Goal: Complete application form: Complete application form

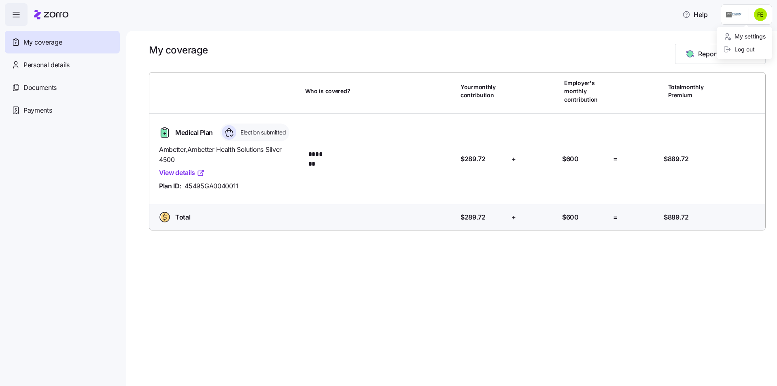
click at [756, 17] on html "Help My coverage Personal details Documents Partners hub Payments My coverage R…" at bounding box center [388, 190] width 777 height 381
click at [299, 46] on html "Help My coverage Personal details Documents Partners hub Payments My coverage R…" at bounding box center [388, 190] width 777 height 381
click at [51, 14] on icon at bounding box center [51, 15] width 34 height 10
click at [14, 13] on icon "button" at bounding box center [16, 15] width 10 height 10
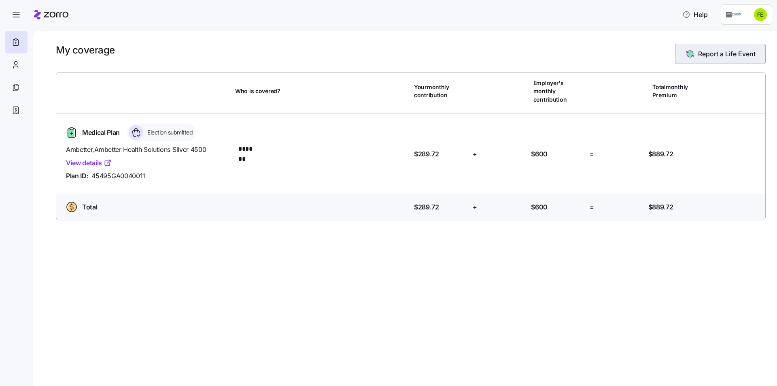
click at [706, 53] on span "Report a Life Event" at bounding box center [726, 54] width 57 height 10
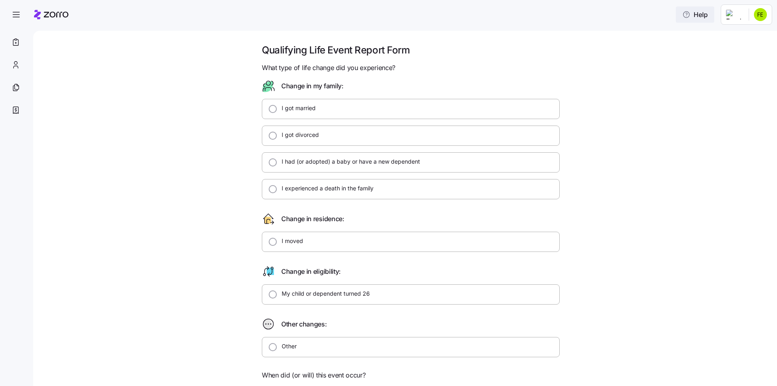
click at [687, 15] on icon "button" at bounding box center [687, 15] width 8 height 8
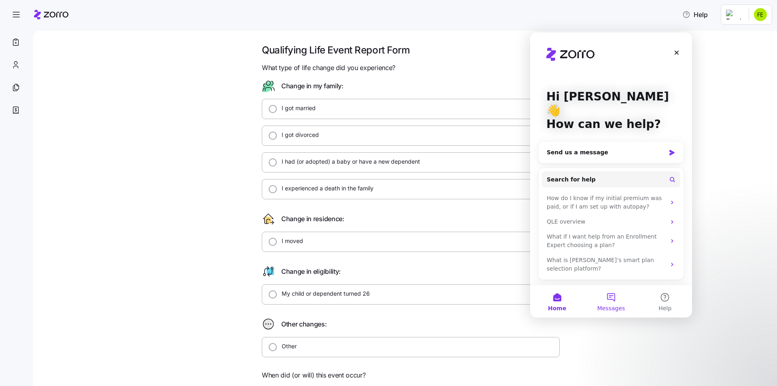
click at [612, 296] on button "Messages" at bounding box center [611, 301] width 54 height 32
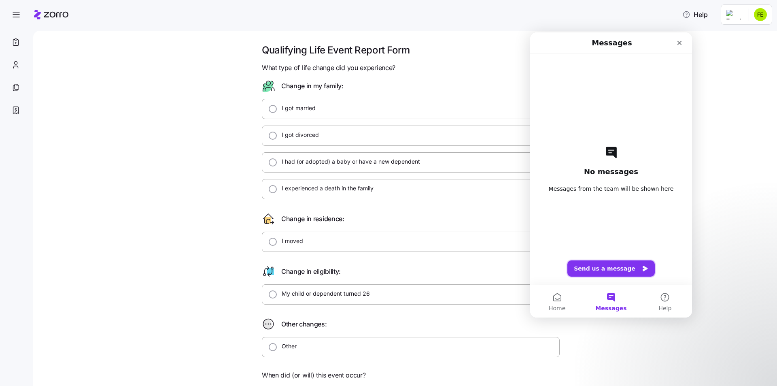
click at [612, 268] on button "Send us a message" at bounding box center [611, 268] width 87 height 16
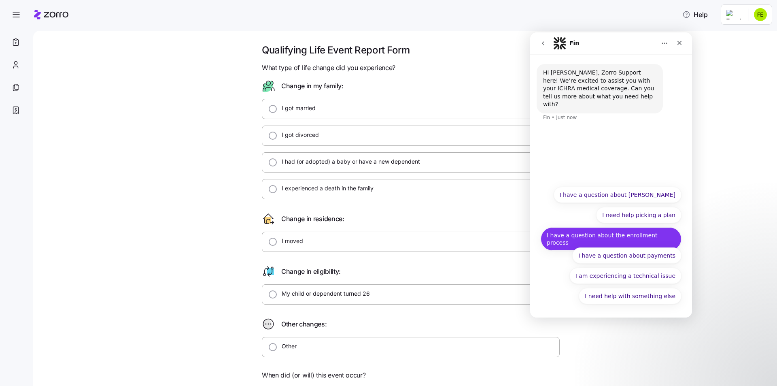
click at [644, 234] on button "I have a question about the enrollment process" at bounding box center [611, 238] width 141 height 23
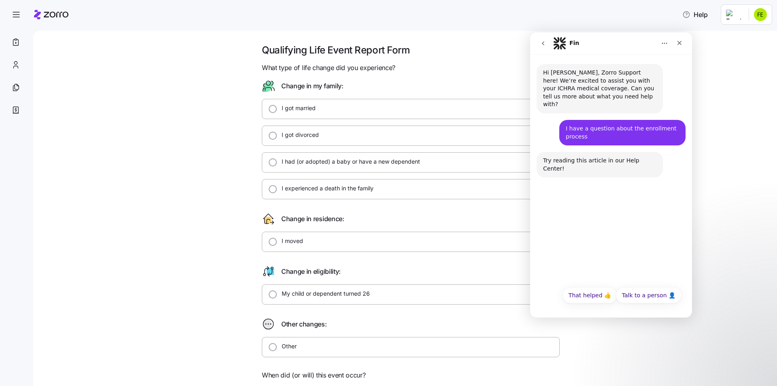
click at [636, 290] on button "Talk to a person 👤" at bounding box center [649, 295] width 66 height 16
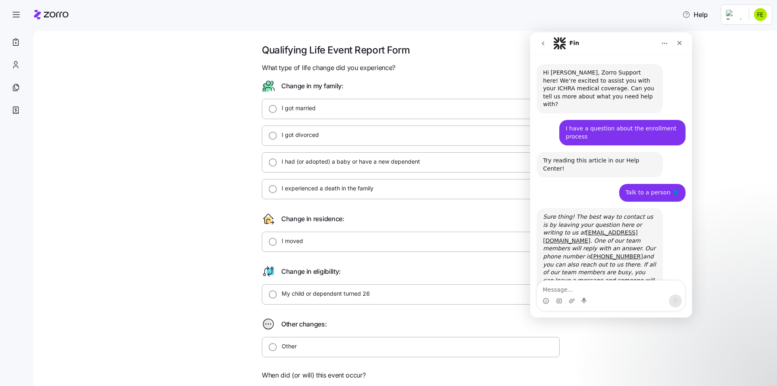
scroll to position [2, 0]
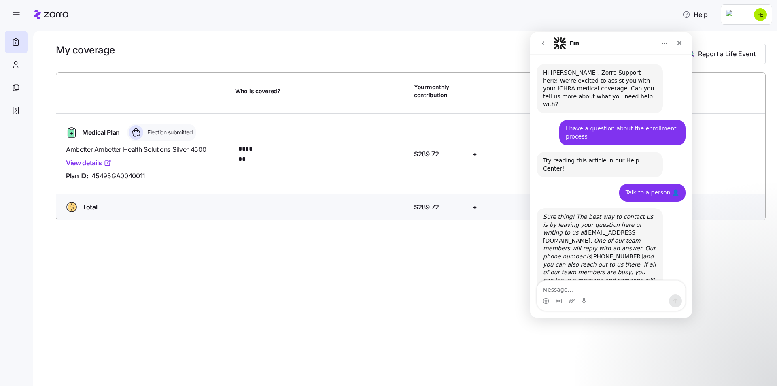
scroll to position [2, 0]
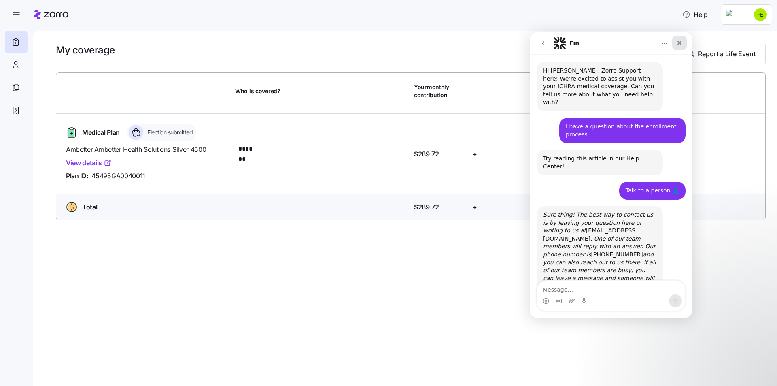
click at [681, 42] on icon "Close" at bounding box center [680, 43] width 4 height 4
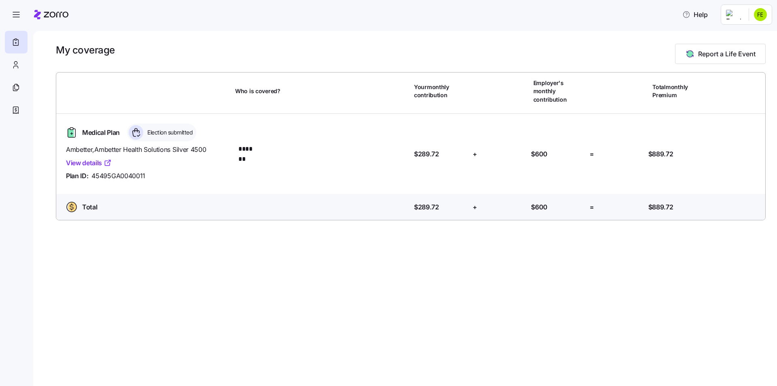
click at [355, 289] on div "My coverage Report a Life Event Who is covered? Your monthly contribution Emplo…" at bounding box center [405, 208] width 744 height 355
click at [16, 13] on icon "button" at bounding box center [16, 15] width 10 height 10
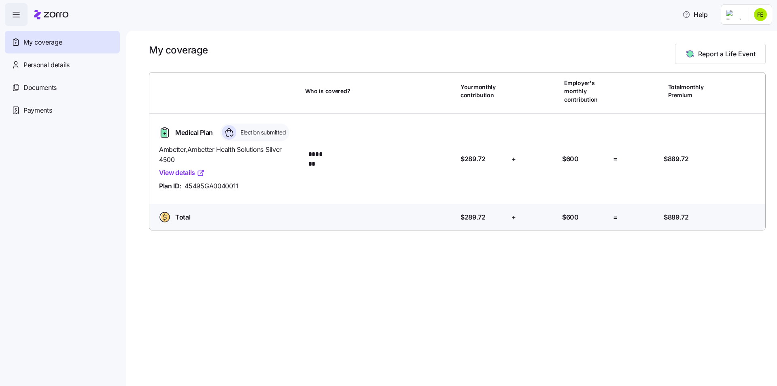
click at [57, 43] on span "My coverage" at bounding box center [42, 42] width 38 height 10
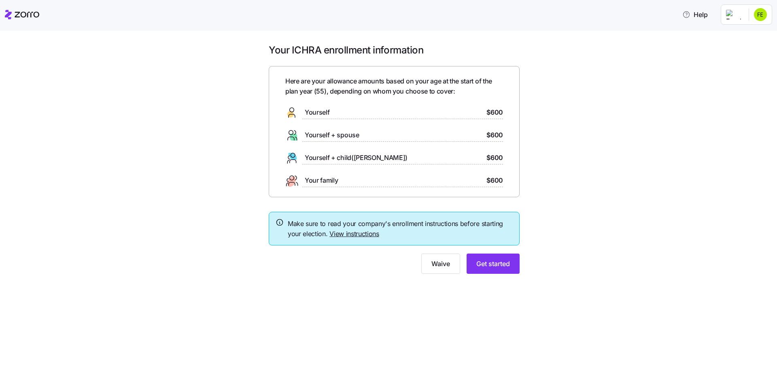
click at [364, 232] on link "View instructions" at bounding box center [355, 234] width 50 height 8
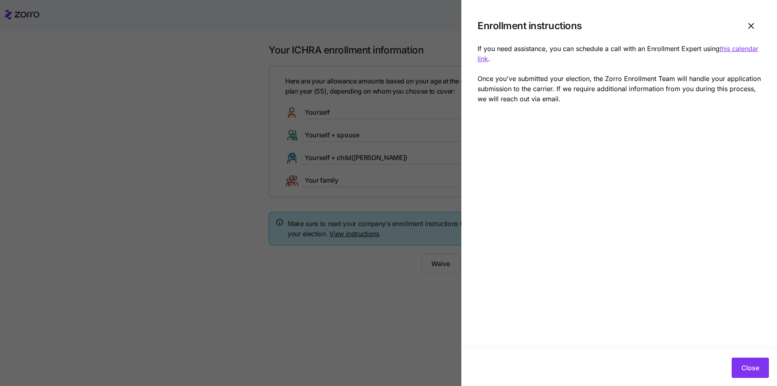
click at [203, 170] on div at bounding box center [388, 193] width 777 height 386
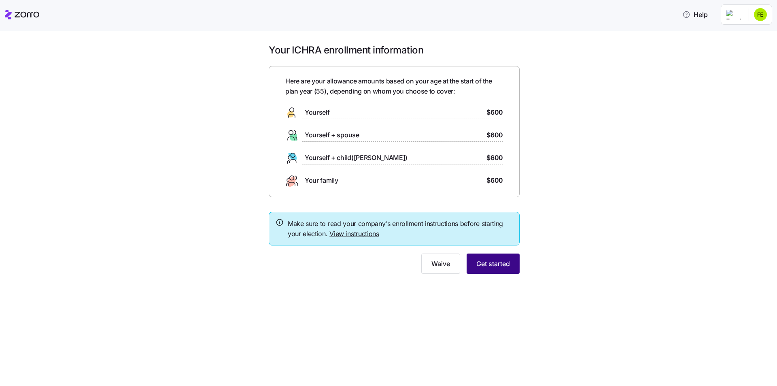
click at [506, 264] on span "Get started" at bounding box center [493, 264] width 34 height 10
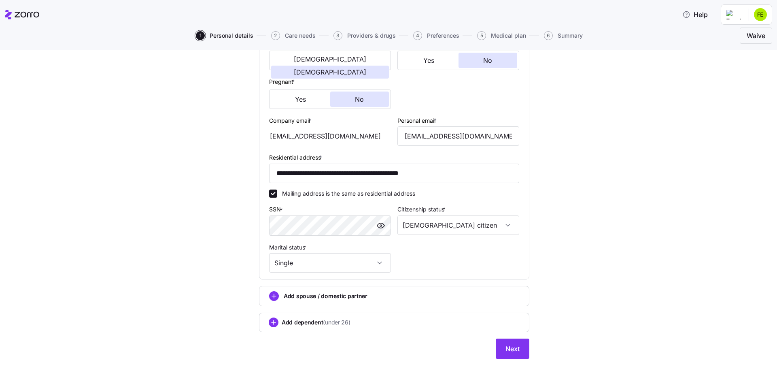
scroll to position [174, 0]
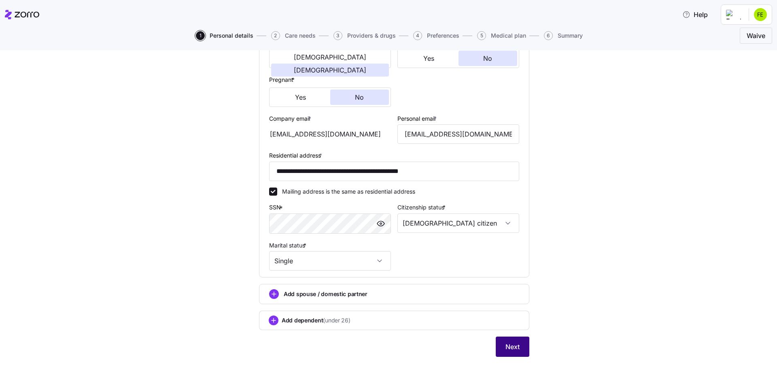
click at [511, 347] on span "Next" at bounding box center [513, 347] width 14 height 10
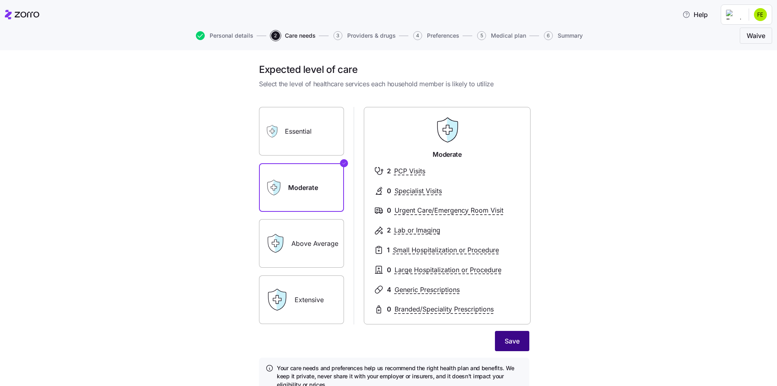
click at [516, 341] on span "Save" at bounding box center [512, 341] width 15 height 10
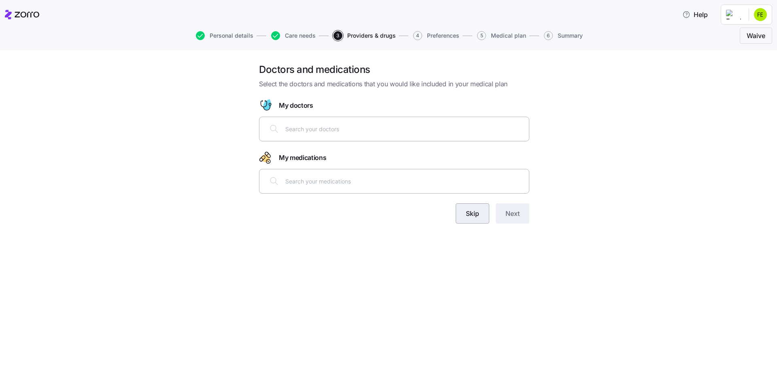
click at [482, 217] on button "Skip" at bounding box center [473, 213] width 34 height 20
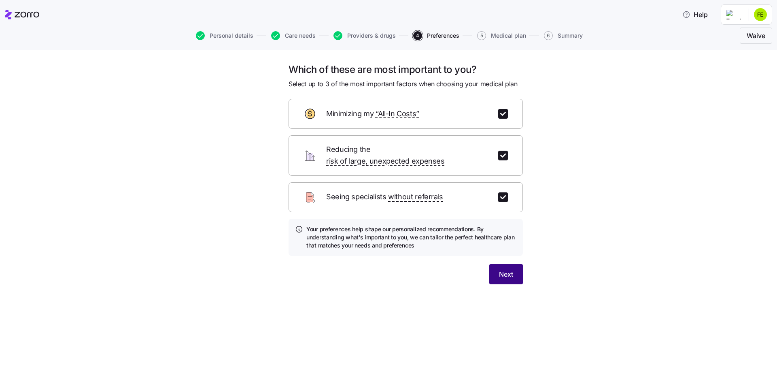
click at [512, 269] on span "Next" at bounding box center [506, 274] width 14 height 10
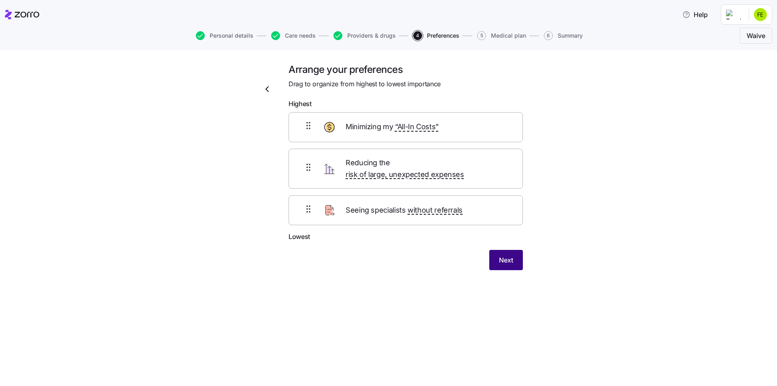
click at [515, 252] on button "Next" at bounding box center [506, 260] width 34 height 20
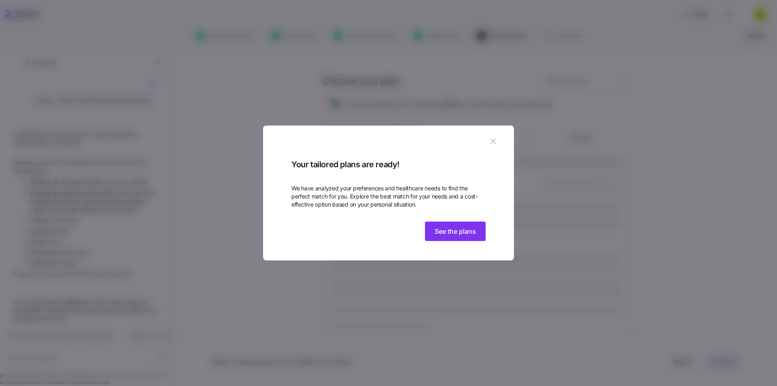
scroll to position [350, 0]
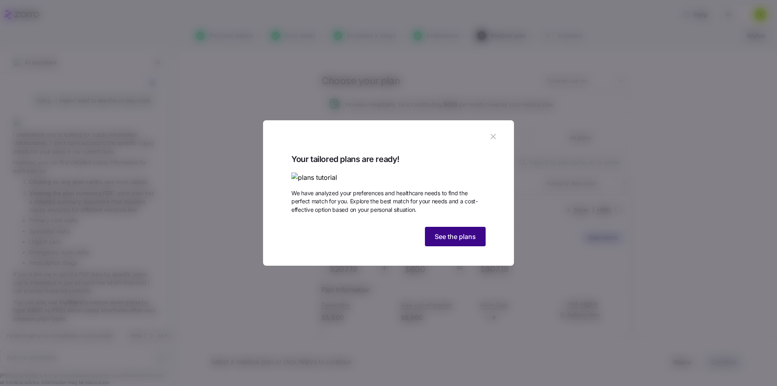
click at [457, 241] on span "See the plans" at bounding box center [455, 237] width 41 height 10
type textarea "x"
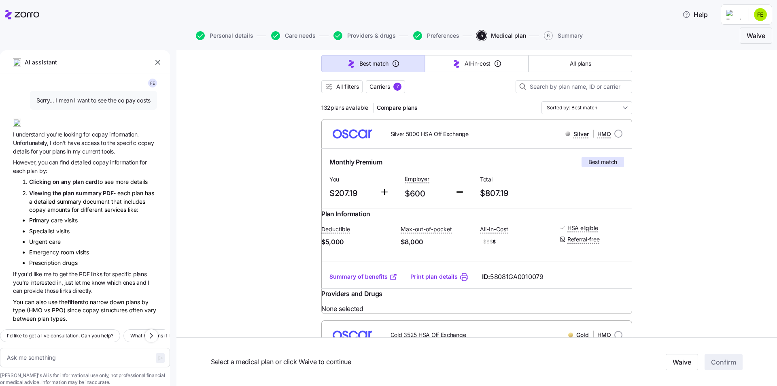
scroll to position [81, 0]
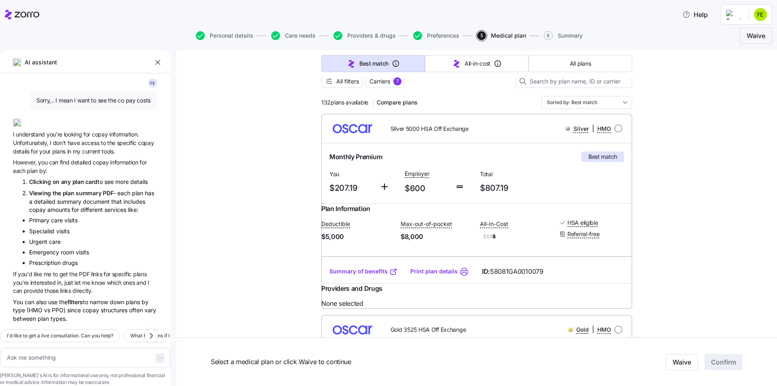
click at [376, 275] on link "Summary of benefits" at bounding box center [364, 271] width 68 height 8
click at [615, 128] on input "radio" at bounding box center [619, 128] width 8 height 8
radio input "true"
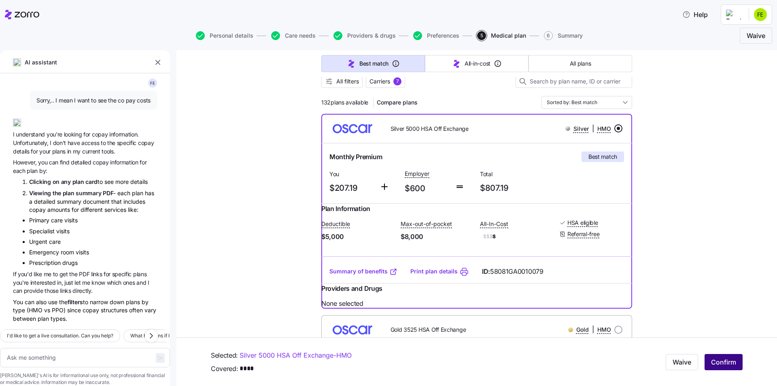
click at [717, 364] on span "Confirm" at bounding box center [723, 362] width 25 height 10
type textarea "x"
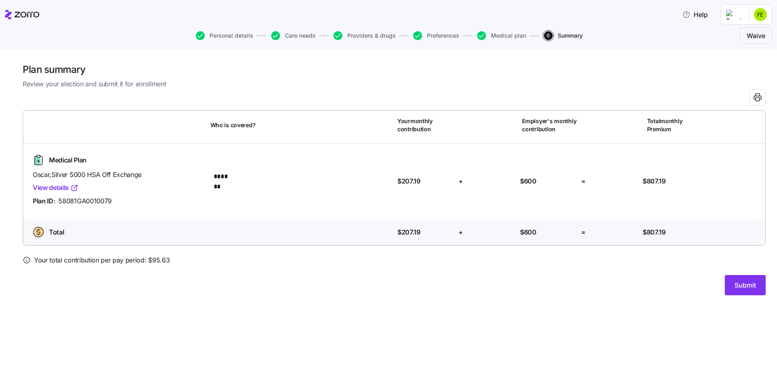
click at [385, 292] on div "Submit" at bounding box center [394, 285] width 743 height 20
click at [742, 288] on span "Submit" at bounding box center [745, 285] width 21 height 10
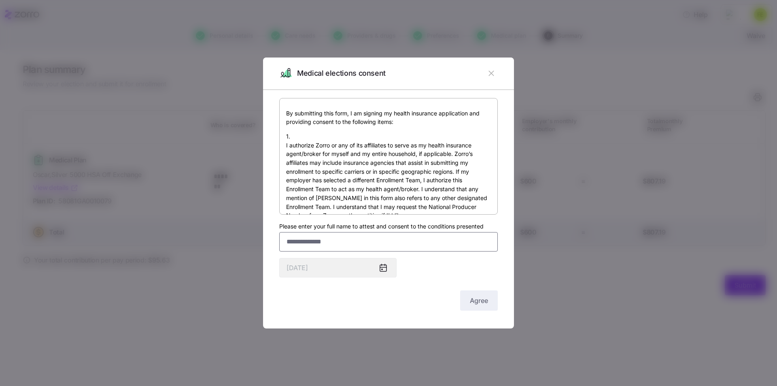
click at [344, 244] on input "Please enter your full name to attest and consent to the conditions presented" at bounding box center [388, 241] width 219 height 19
type input "**********"
click at [483, 294] on button "Agree" at bounding box center [479, 300] width 38 height 20
